Goal: Navigation & Orientation: Find specific page/section

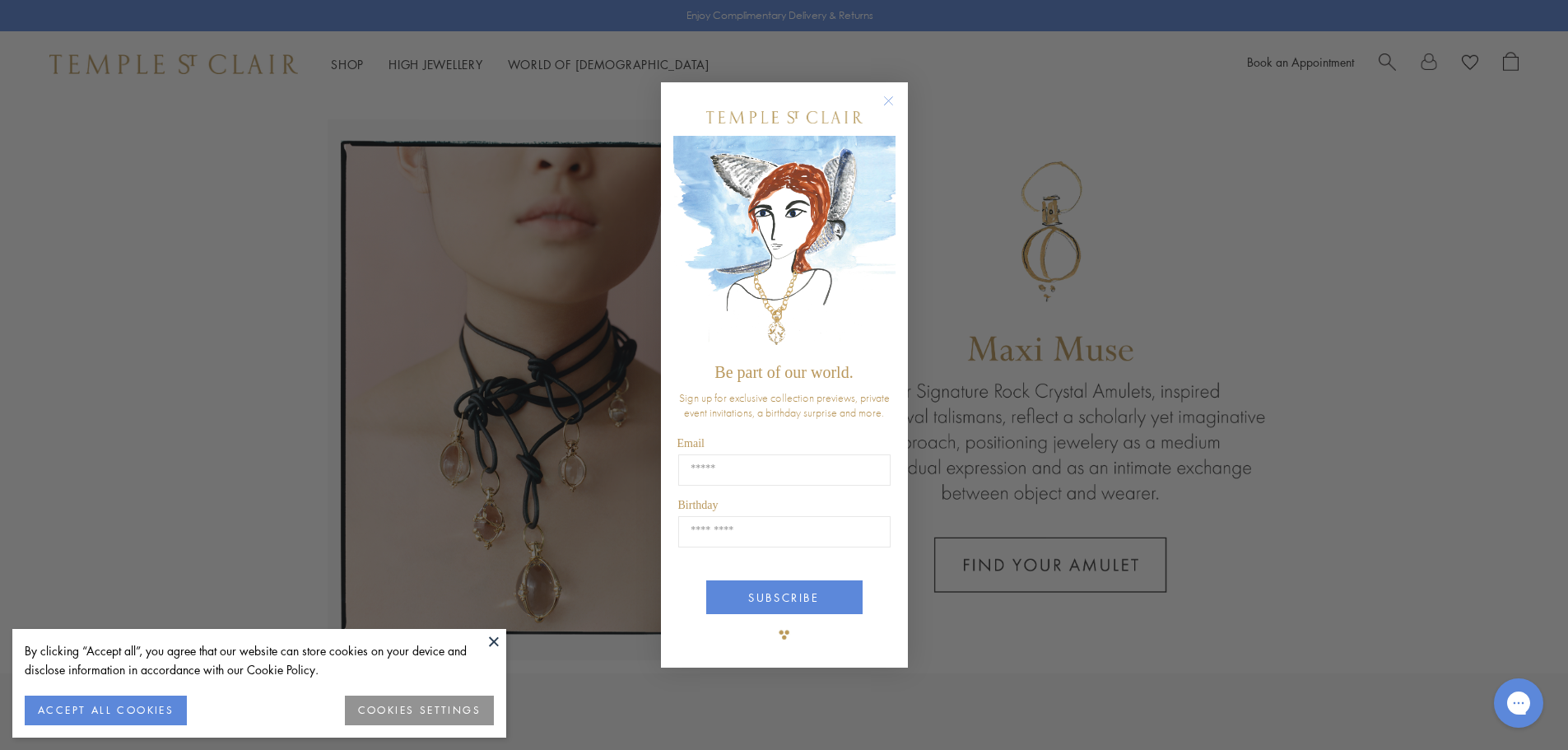
click at [886, 101] on icon "Close dialog" at bounding box center [888, 101] width 21 height 21
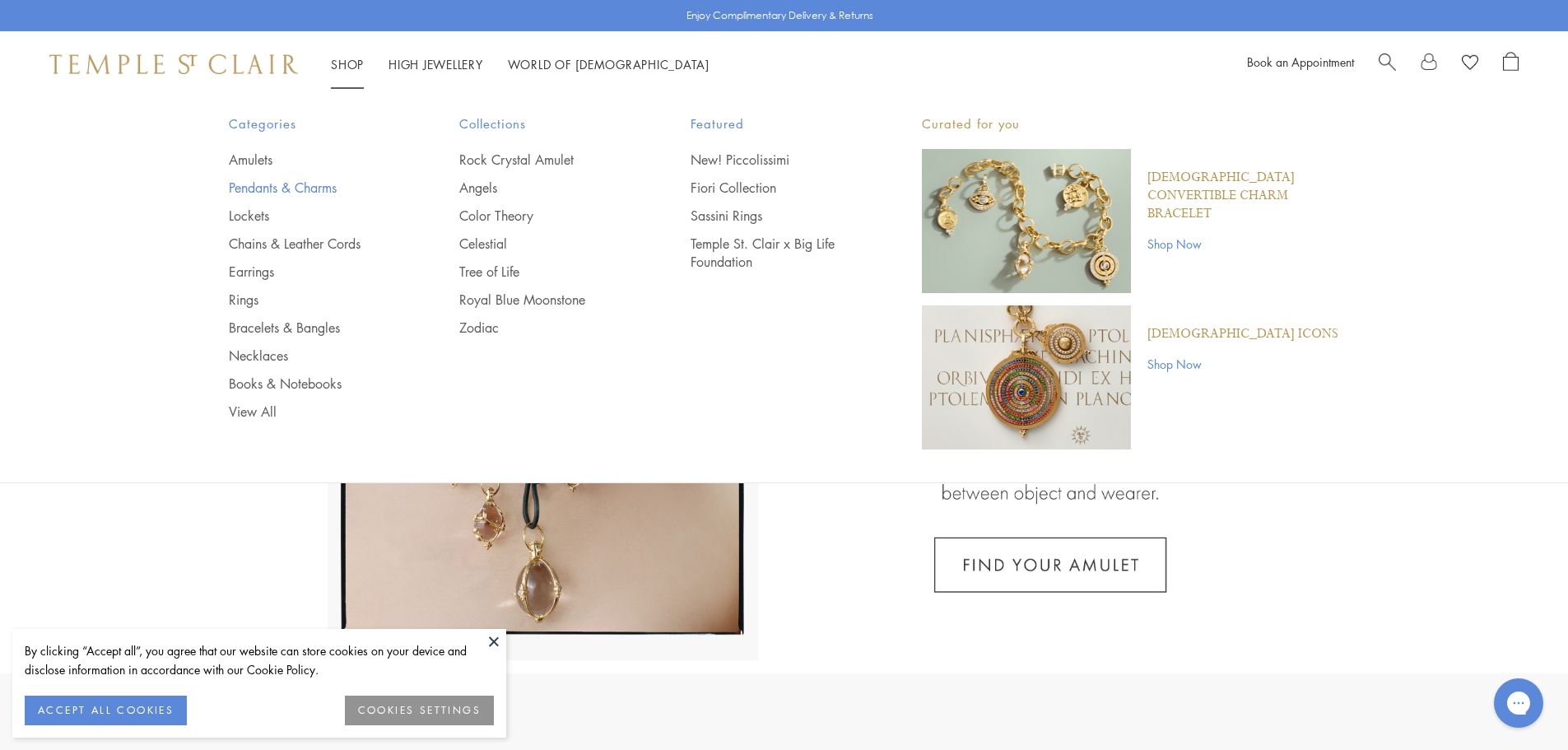
click at [277, 188] on link "Pendants & Charms" at bounding box center [311, 188] width 166 height 18
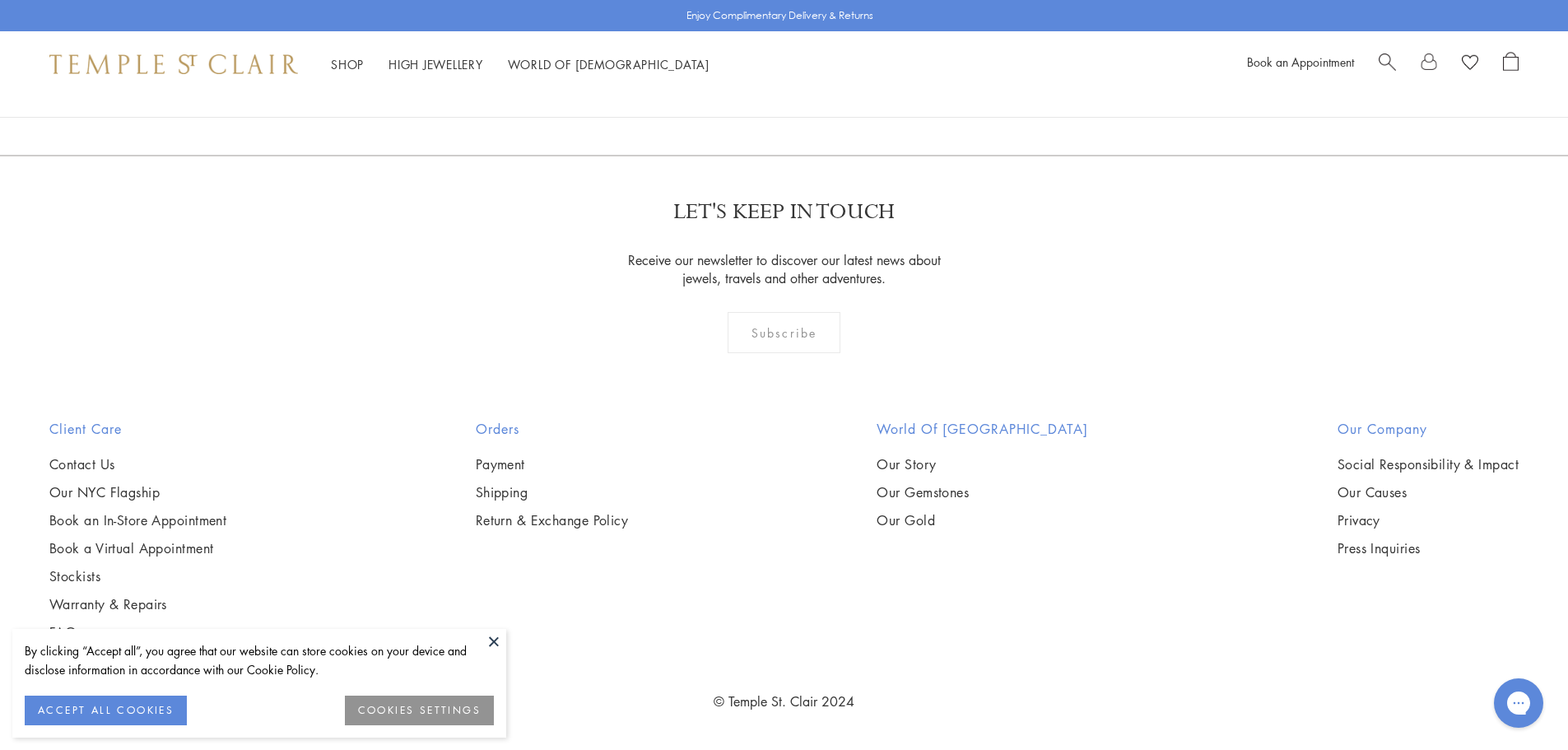
scroll to position [13305, 0]
click at [766, 89] on link "2" at bounding box center [758, 66] width 54 height 45
click at [843, 90] on link "3" at bounding box center [837, 67] width 54 height 45
